Goal: Task Accomplishment & Management: Manage account settings

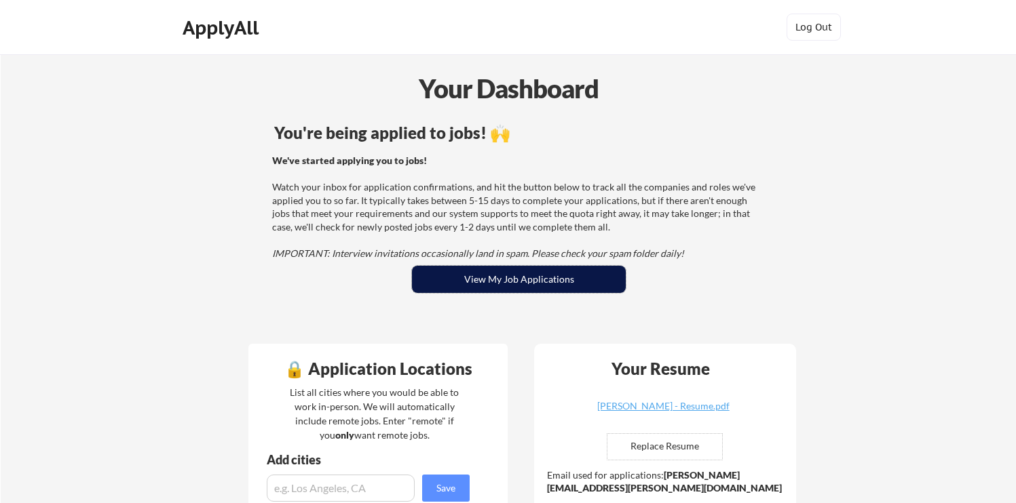
click at [503, 281] on button "View My Job Applications" at bounding box center [519, 279] width 214 height 27
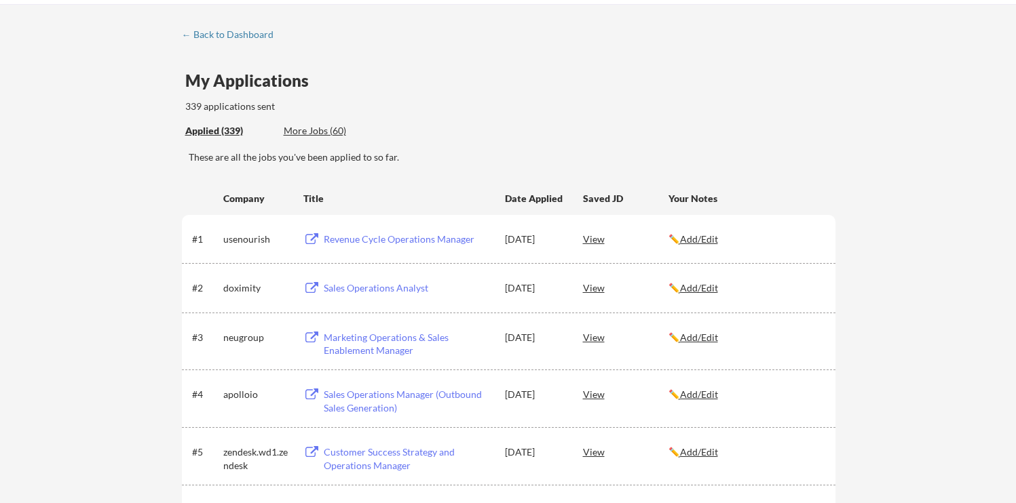
scroll to position [67, 0]
